Goal: Task Accomplishment & Management: Complete application form

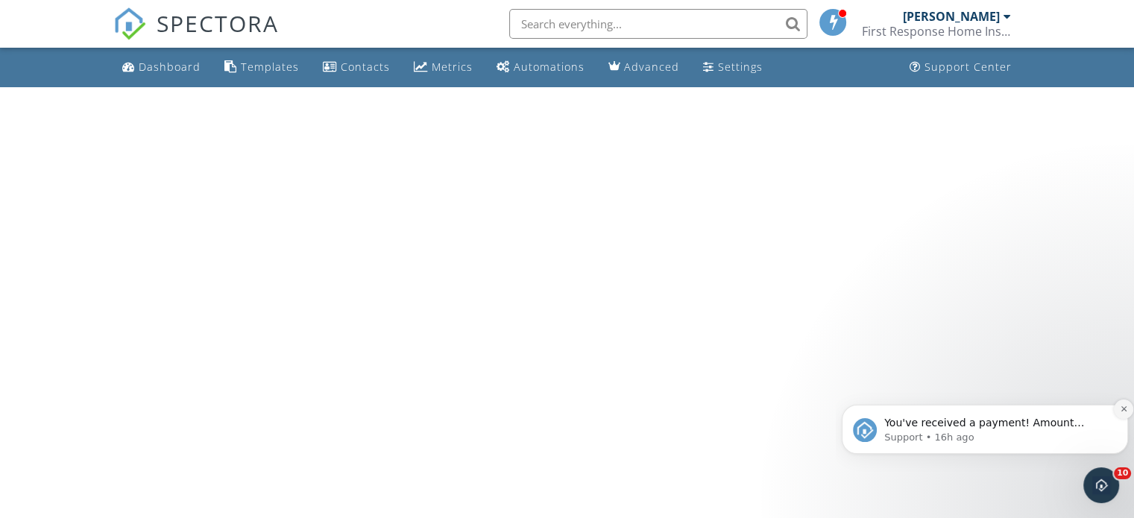
click at [1126, 410] on icon "Dismiss notification" at bounding box center [1124, 409] width 8 height 8
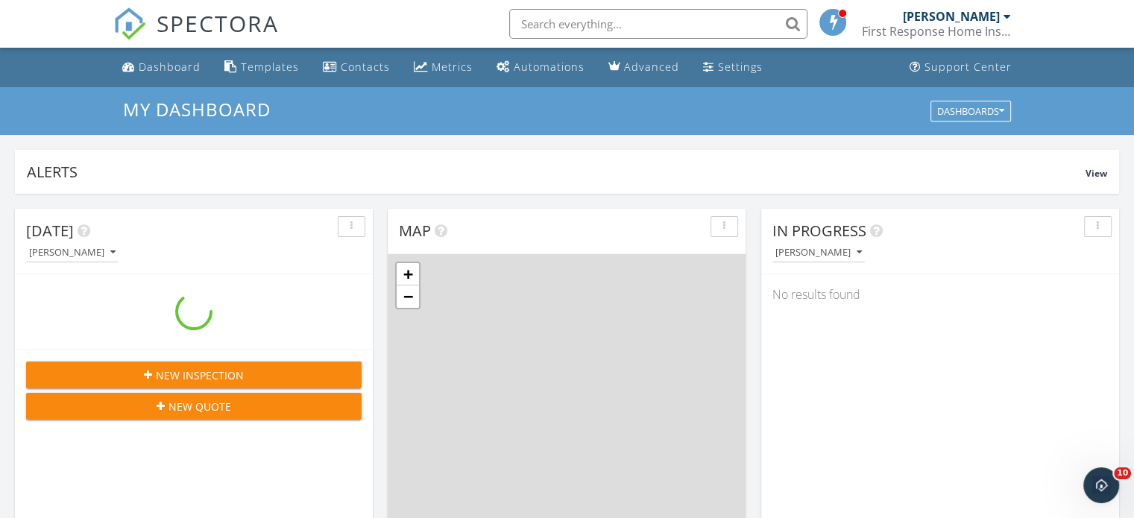
scroll to position [1381, 1158]
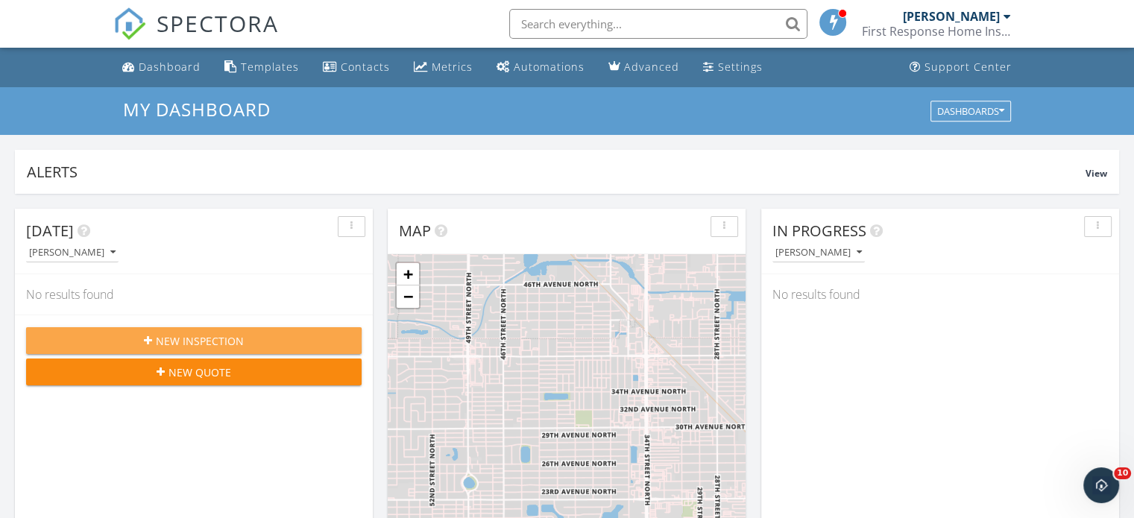
click at [266, 333] on div "New Inspection" at bounding box center [194, 341] width 312 height 16
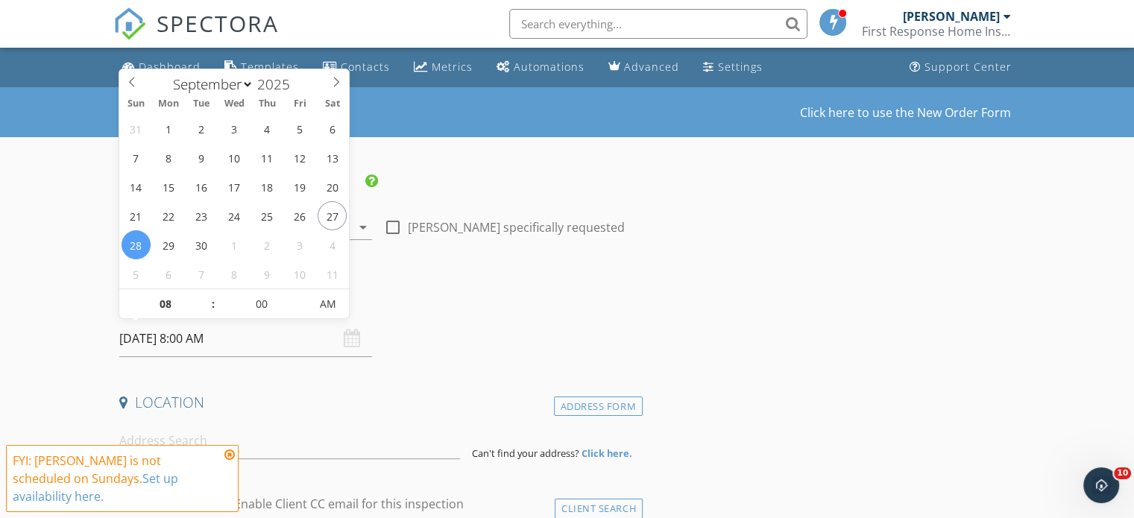
click at [159, 337] on input "[DATE] 8:00 AM" at bounding box center [245, 339] width 253 height 37
type input "09"
type input "[DATE] 9:00 AM"
click at [207, 294] on span at bounding box center [206, 296] width 10 height 15
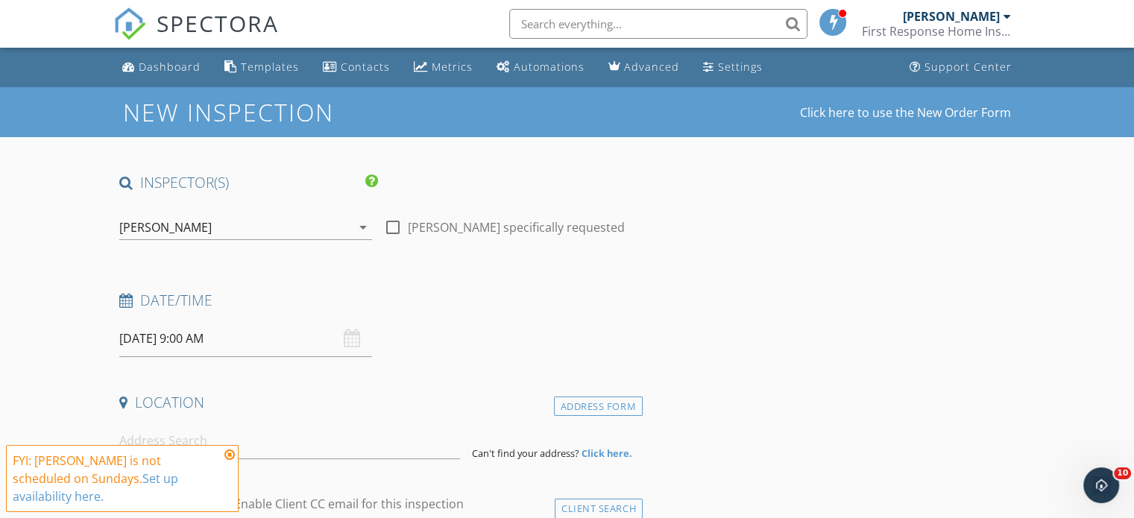
click at [451, 293] on h4 "Date/Time" at bounding box center [378, 300] width 518 height 19
click at [229, 461] on icon at bounding box center [230, 455] width 10 height 12
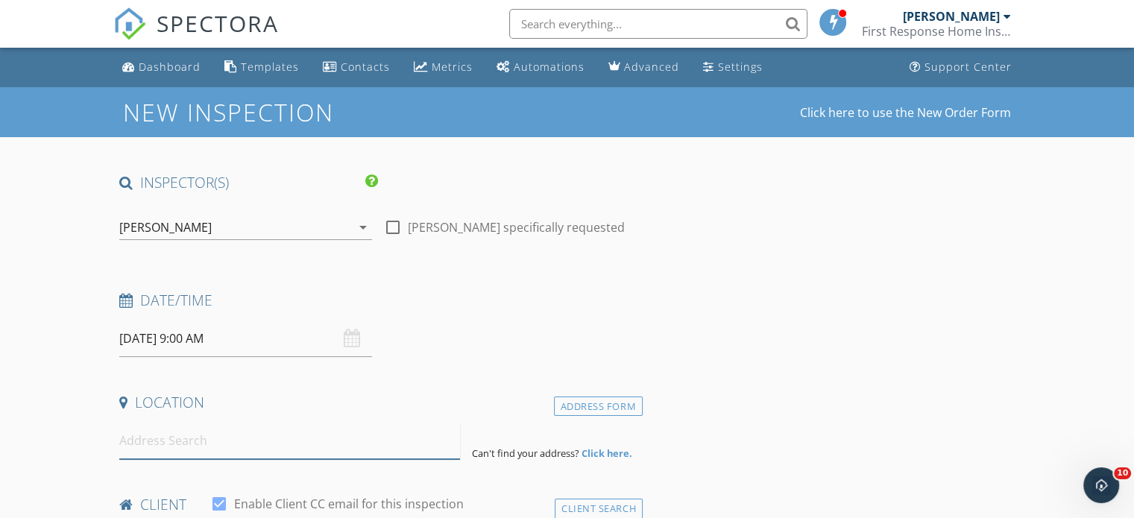
click at [179, 444] on input at bounding box center [289, 441] width 341 height 37
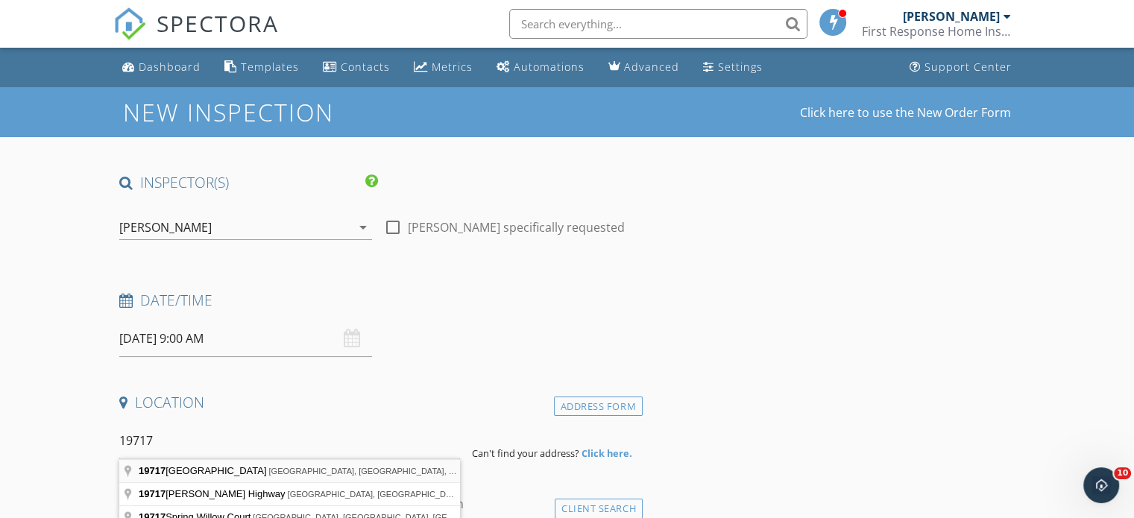
type input "[STREET_ADDRESS]"
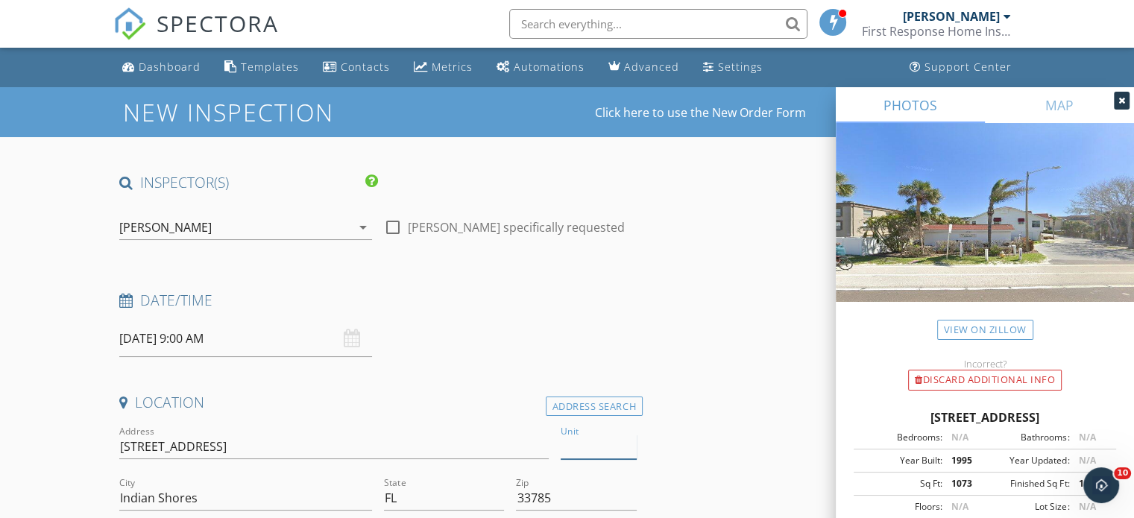
click at [586, 450] on input "Unit" at bounding box center [599, 447] width 76 height 25
type input "V5"
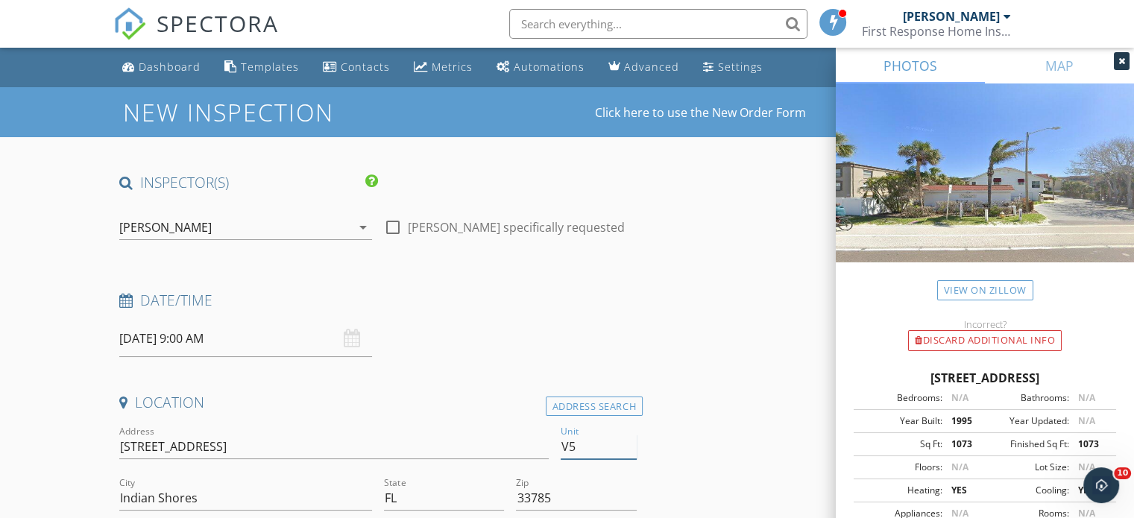
scroll to position [135, 0]
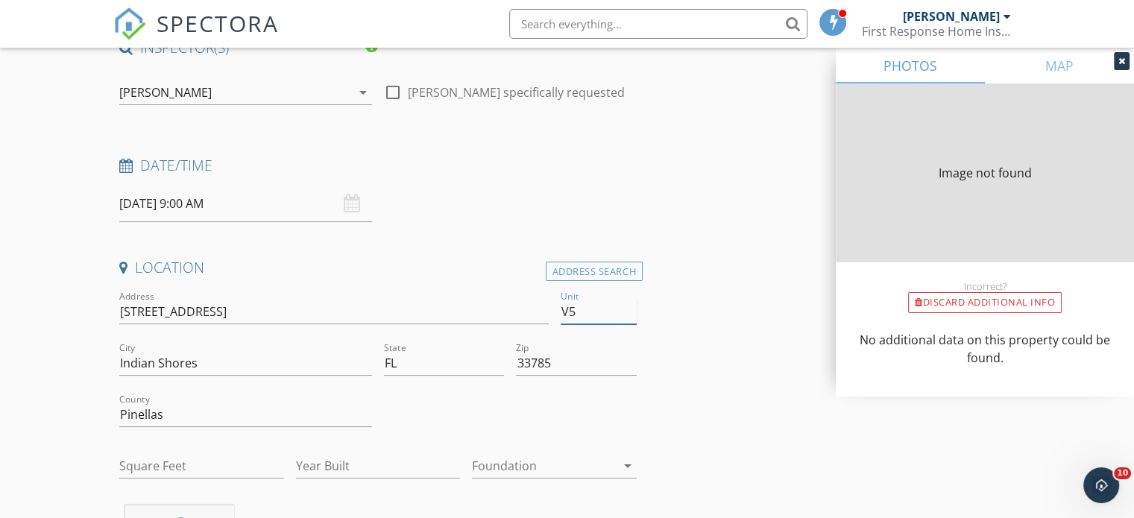
type input "1073"
type input "1995"
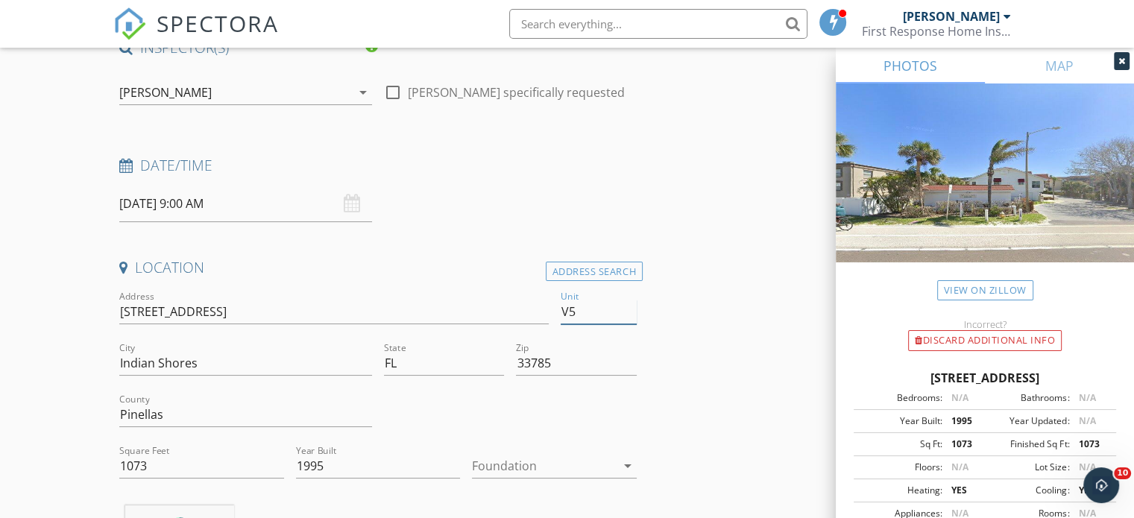
type input "V5"
click at [546, 460] on div at bounding box center [544, 466] width 144 height 24
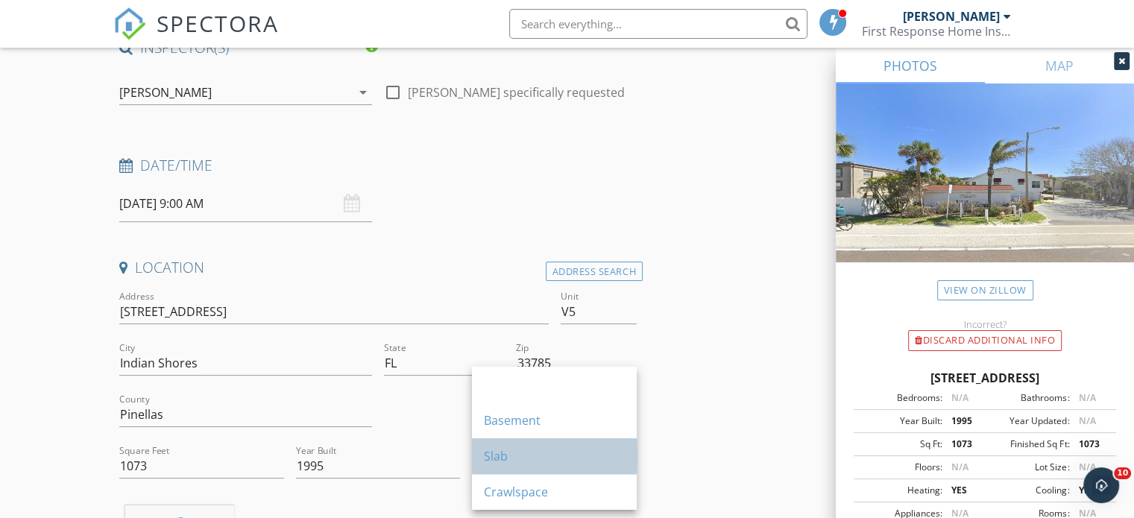
click at [543, 459] on div "Slab" at bounding box center [554, 457] width 141 height 18
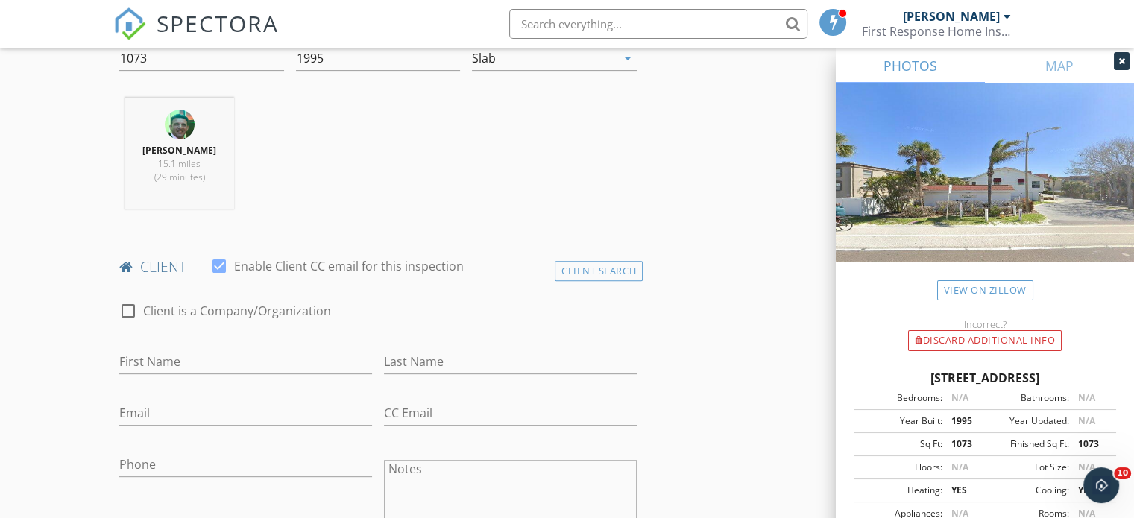
scroll to position [550, 0]
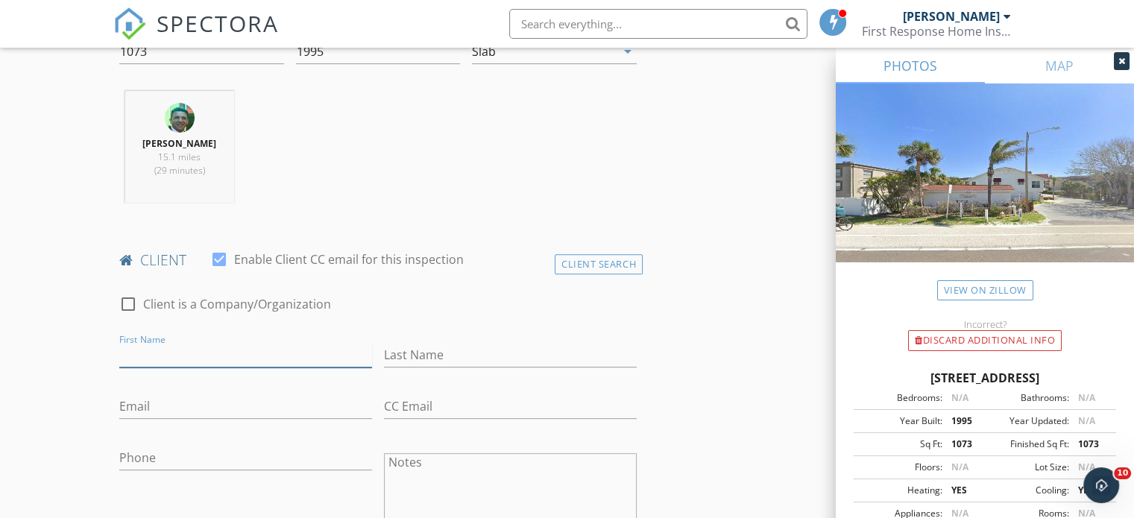
click at [210, 348] on input "First Name" at bounding box center [245, 355] width 253 height 25
type input "Nenad"
type input "Piperski"
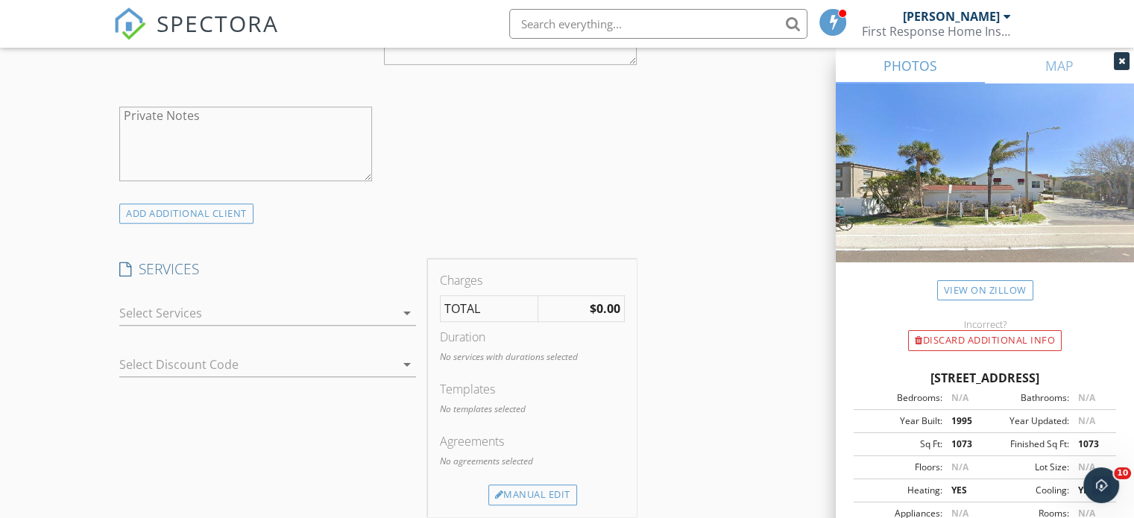
scroll to position [1014, 0]
type input "[EMAIL_ADDRESS][DOMAIN_NAME]"
click at [409, 311] on icon "arrow_drop_down" at bounding box center [407, 313] width 18 height 18
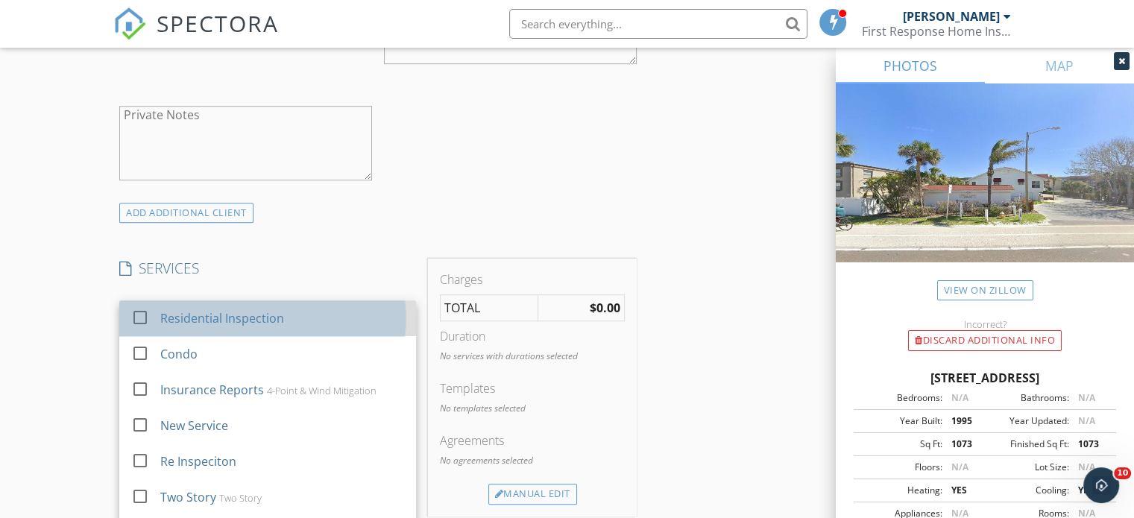
click at [274, 304] on div "Residential Inspection" at bounding box center [282, 319] width 245 height 30
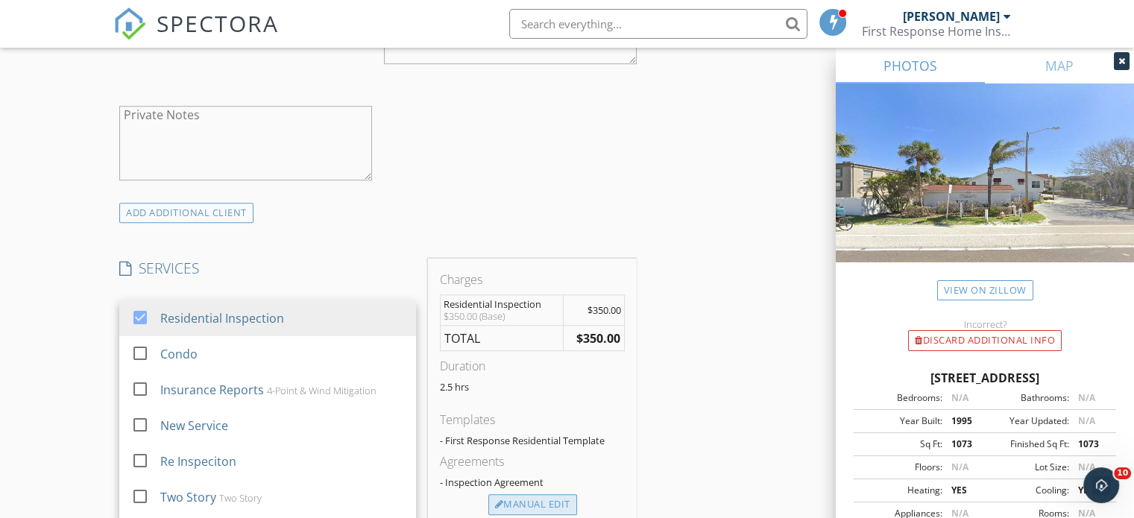
click at [538, 504] on div "Manual Edit" at bounding box center [533, 505] width 89 height 21
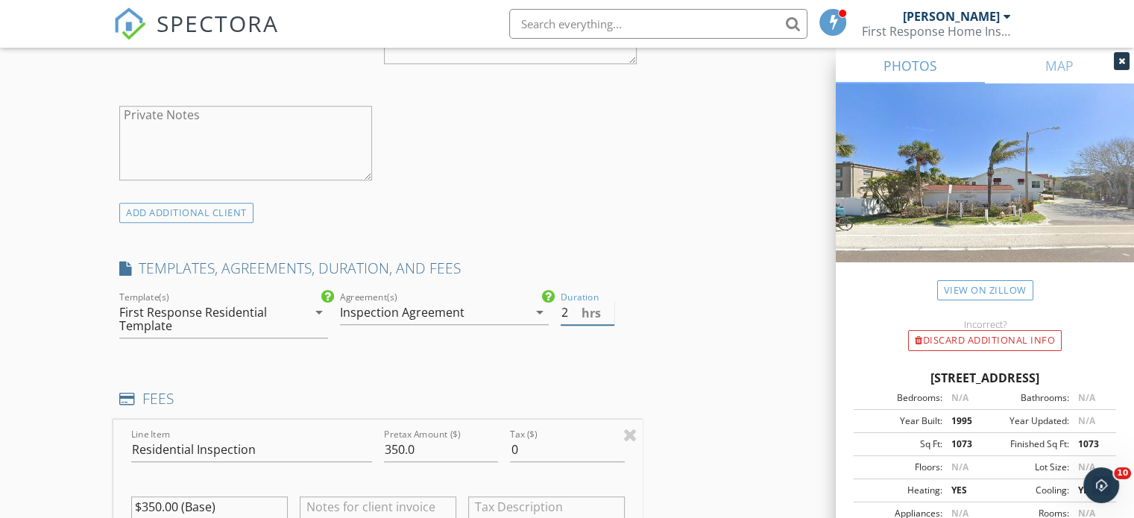
type input "2"
click at [609, 316] on input "2" at bounding box center [588, 313] width 54 height 25
click at [418, 448] on input "350.0" at bounding box center [441, 450] width 114 height 25
type input "3"
type input "415"
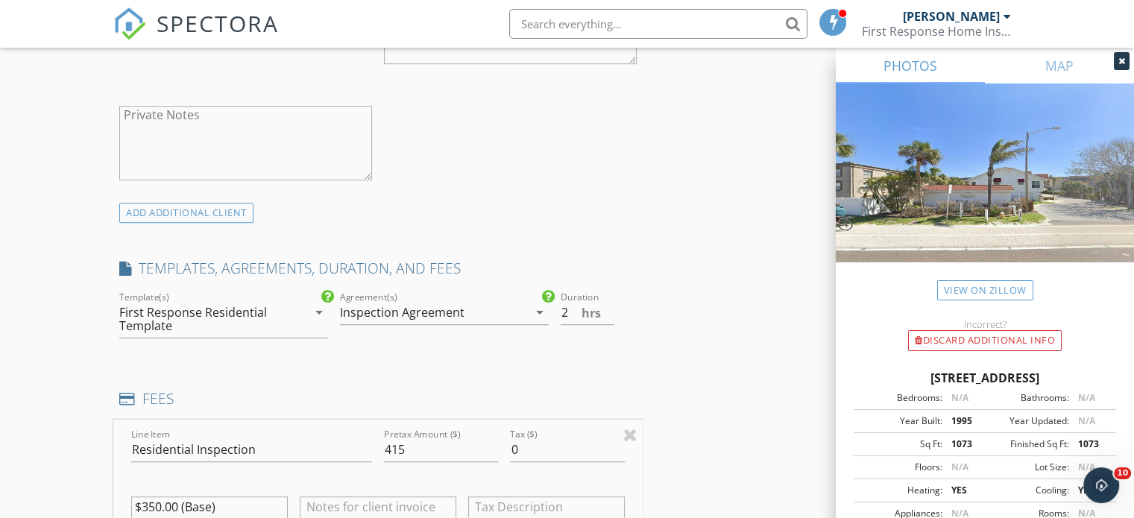
click at [716, 360] on div "INSPECTOR(S) check_box [PERSON_NAME] PRIMARY check_box_outline_blank [PERSON_NA…" at bounding box center [567, 470] width 908 height 2622
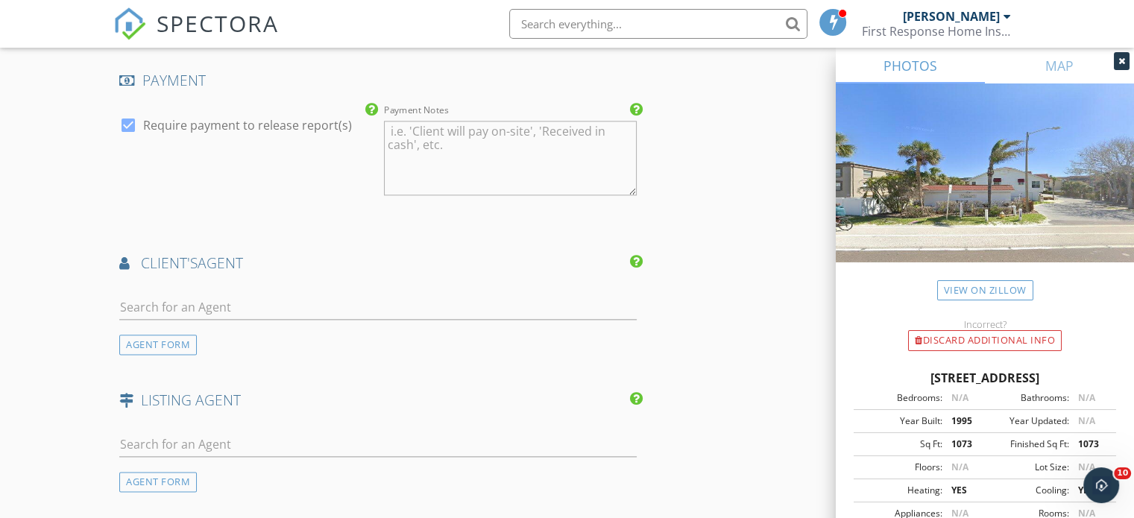
scroll to position [1786, 0]
click at [168, 338] on div "AGENT FORM" at bounding box center [158, 343] width 78 height 20
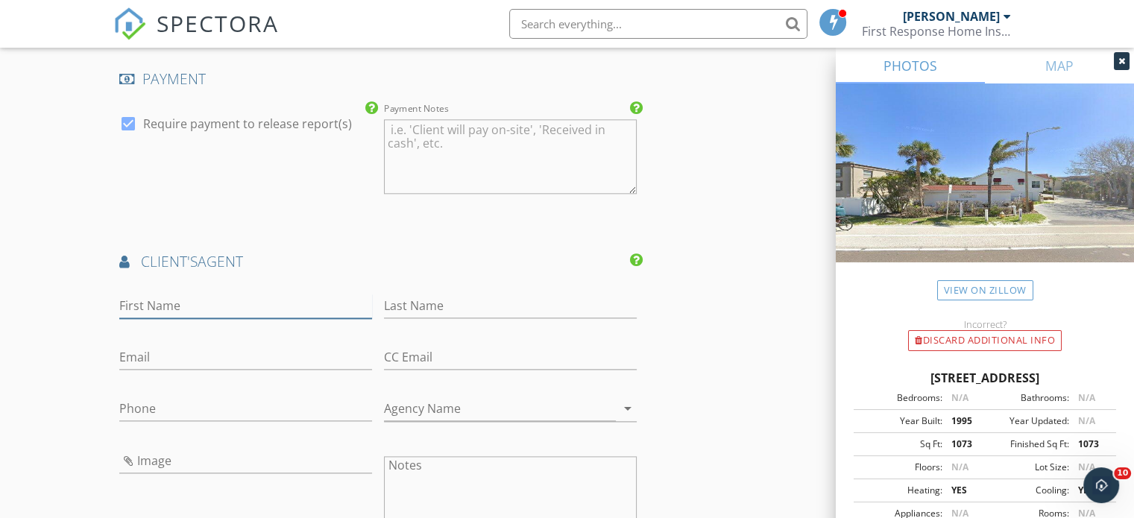
click at [155, 307] on input "First Name" at bounding box center [245, 306] width 253 height 25
type input "[PERSON_NAME]"
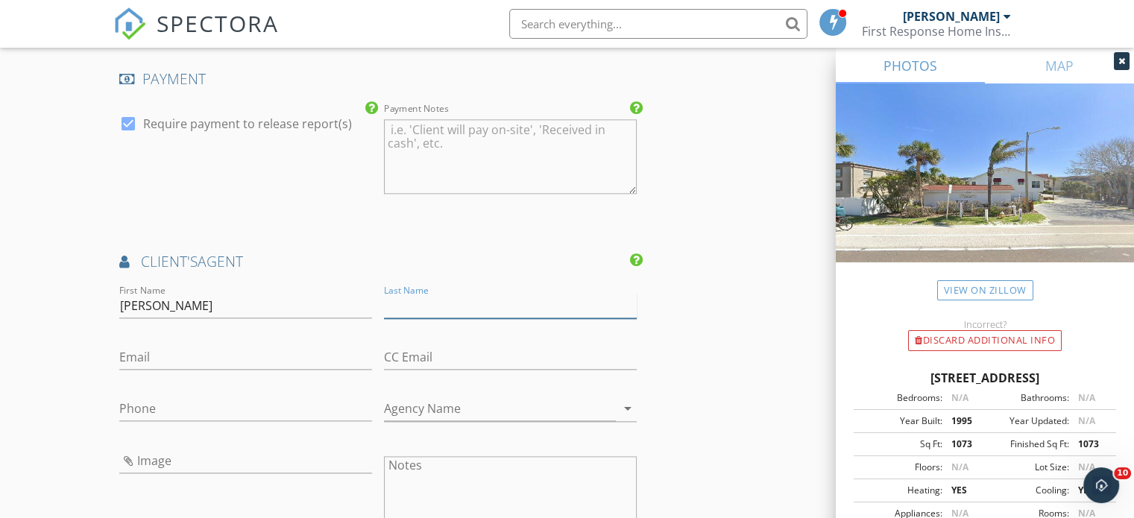
click at [404, 307] on input "Last Name" at bounding box center [510, 306] width 253 height 25
type input "[PERSON_NAME]"
click at [257, 362] on input "Email" at bounding box center [245, 357] width 253 height 25
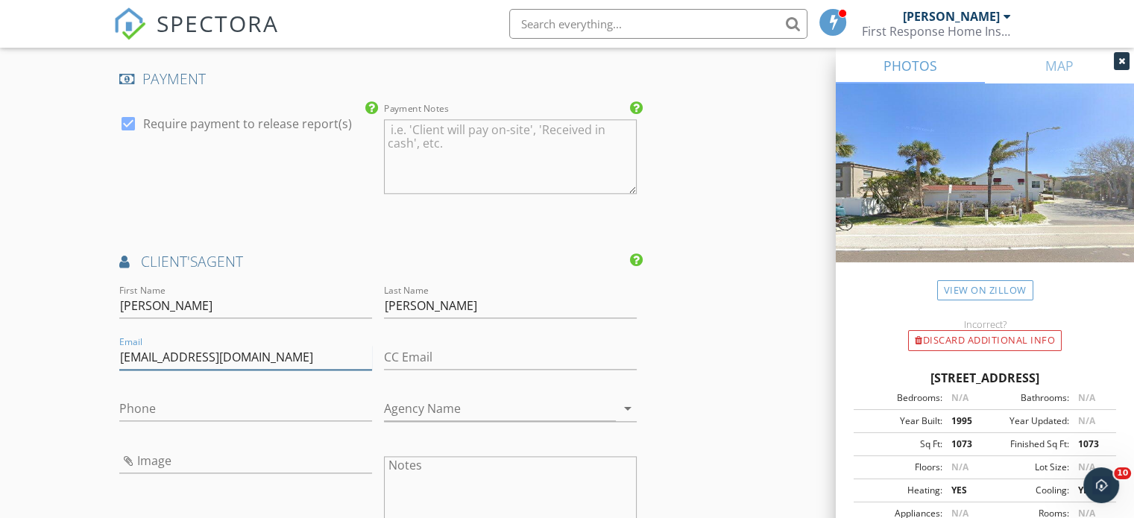
type input "[EMAIL_ADDRESS][DOMAIN_NAME]"
click at [229, 405] on input "Phone" at bounding box center [245, 409] width 253 height 25
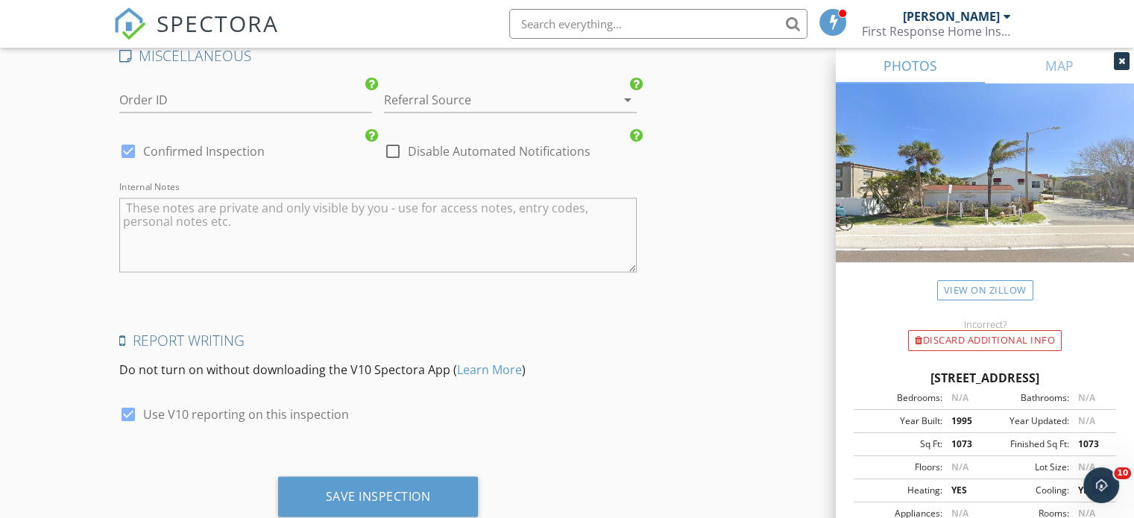
scroll to position [2644, 0]
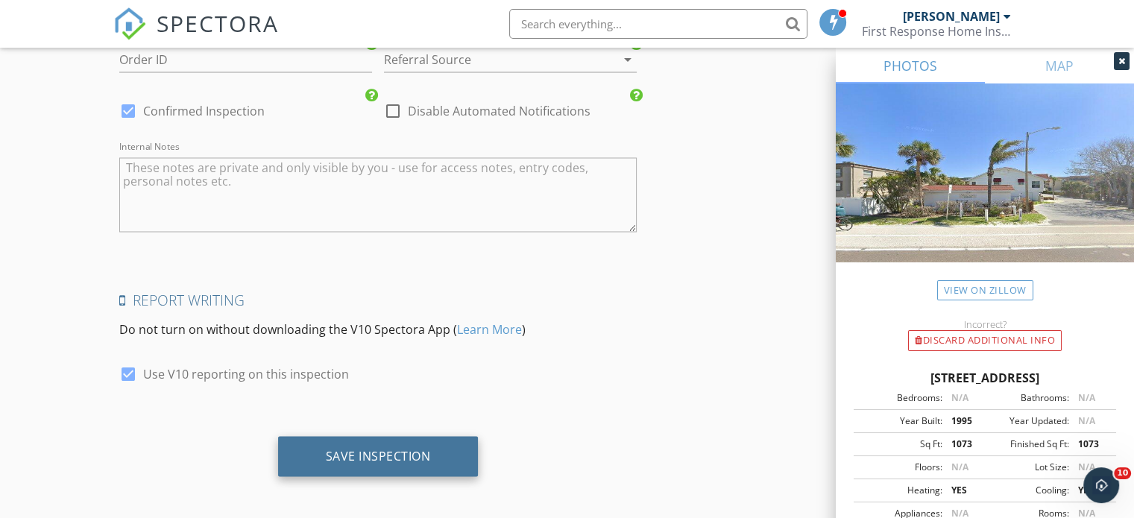
type input "[PHONE_NUMBER]"
click at [398, 456] on div "Save Inspection" at bounding box center [378, 455] width 105 height 15
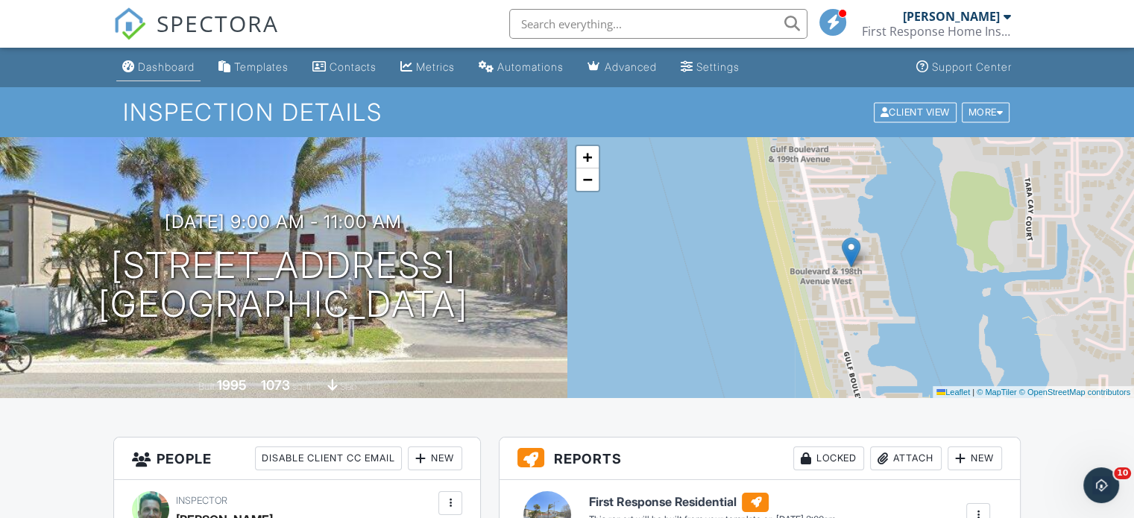
drag, startPoint x: 155, startPoint y: 72, endPoint x: 149, endPoint y: 62, distance: 11.4
click at [149, 62] on div "Dashboard" at bounding box center [166, 66] width 57 height 13
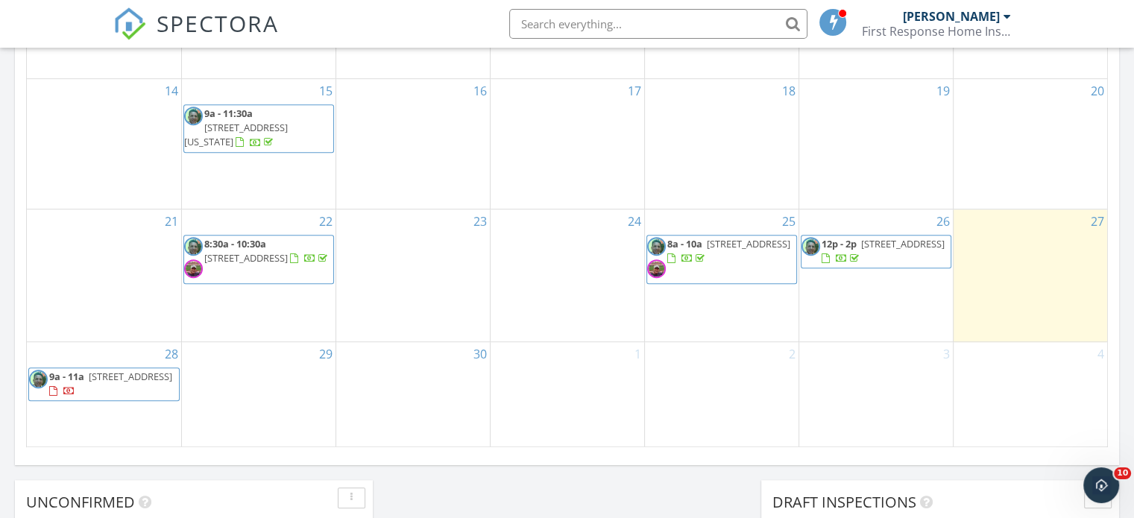
scroll to position [917, 0]
